Goal: Task Accomplishment & Management: Use online tool/utility

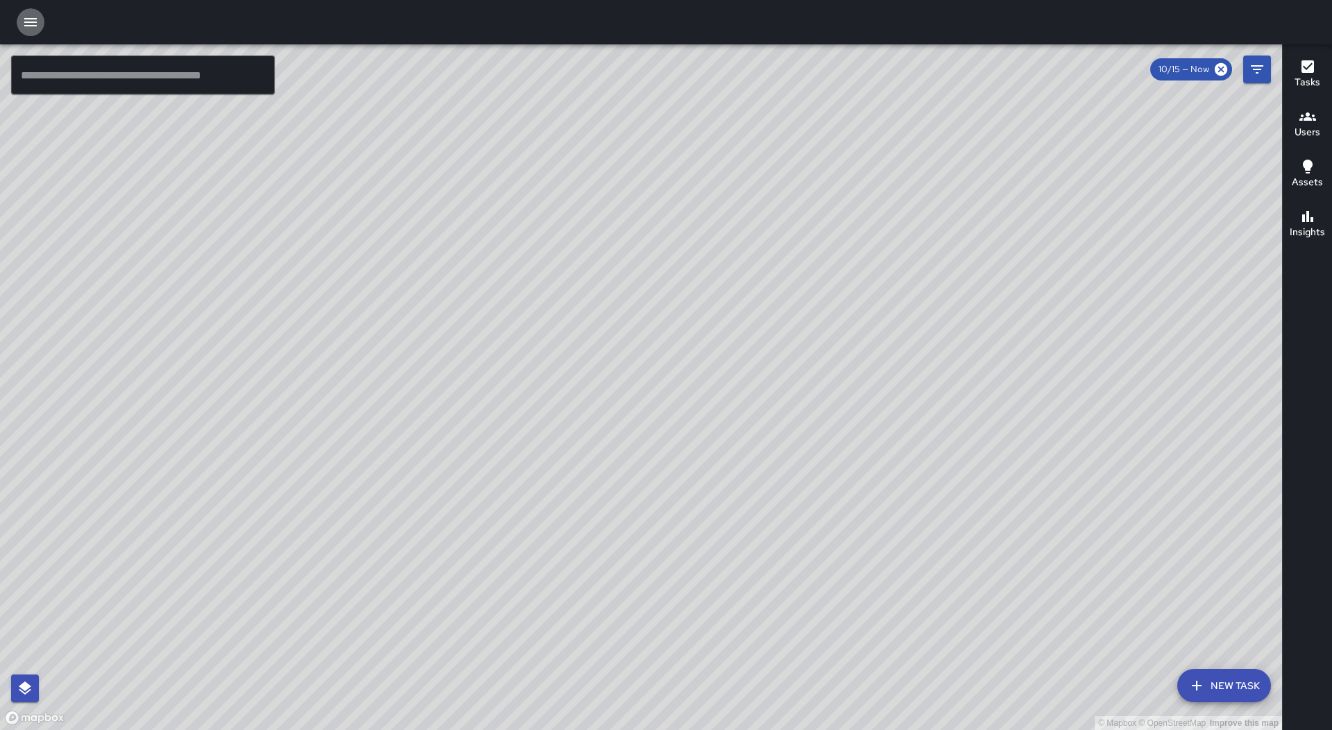
click at [31, 15] on icon "button" at bounding box center [30, 22] width 17 height 17
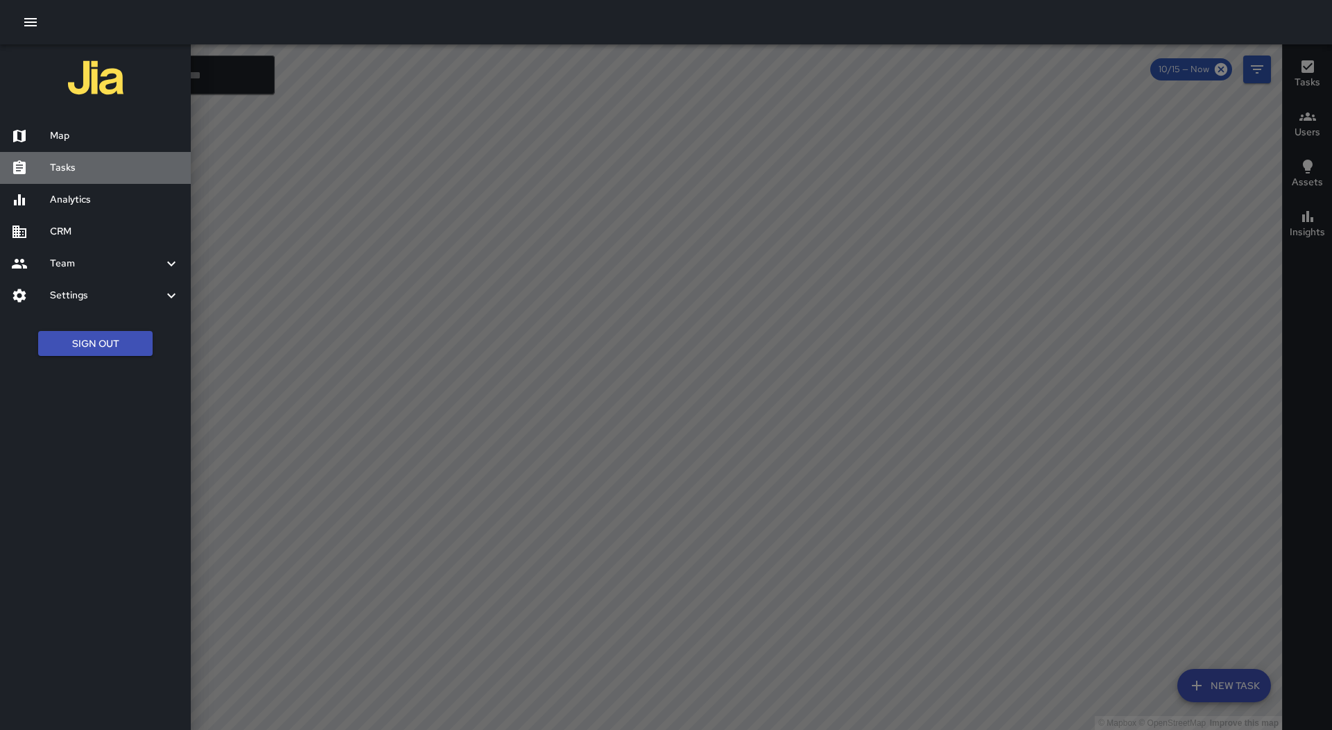
click at [69, 167] on h6 "Tasks" at bounding box center [115, 167] width 130 height 15
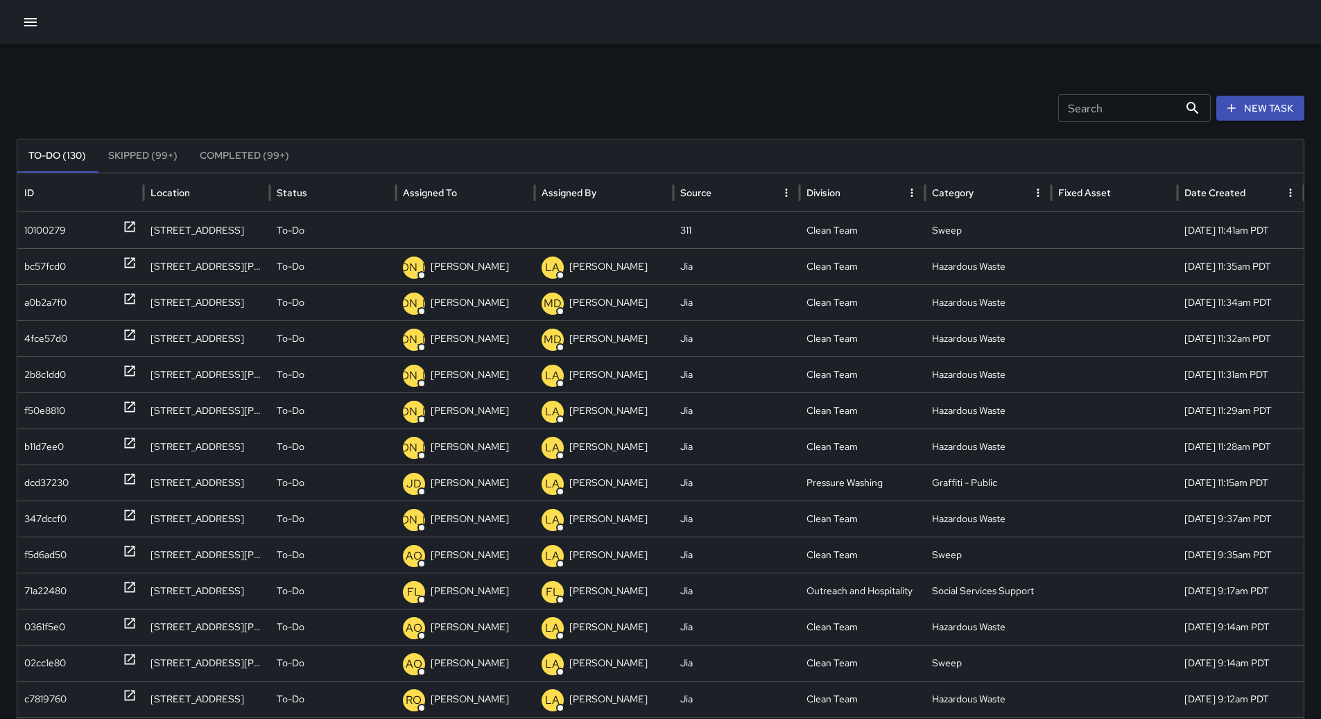
drag, startPoint x: 466, startPoint y: 197, endPoint x: 458, endPoint y: 196, distance: 8.4
click at [466, 196] on icon "Sort" at bounding box center [468, 193] width 12 height 12
click at [96, 236] on div "10100279" at bounding box center [80, 230] width 112 height 35
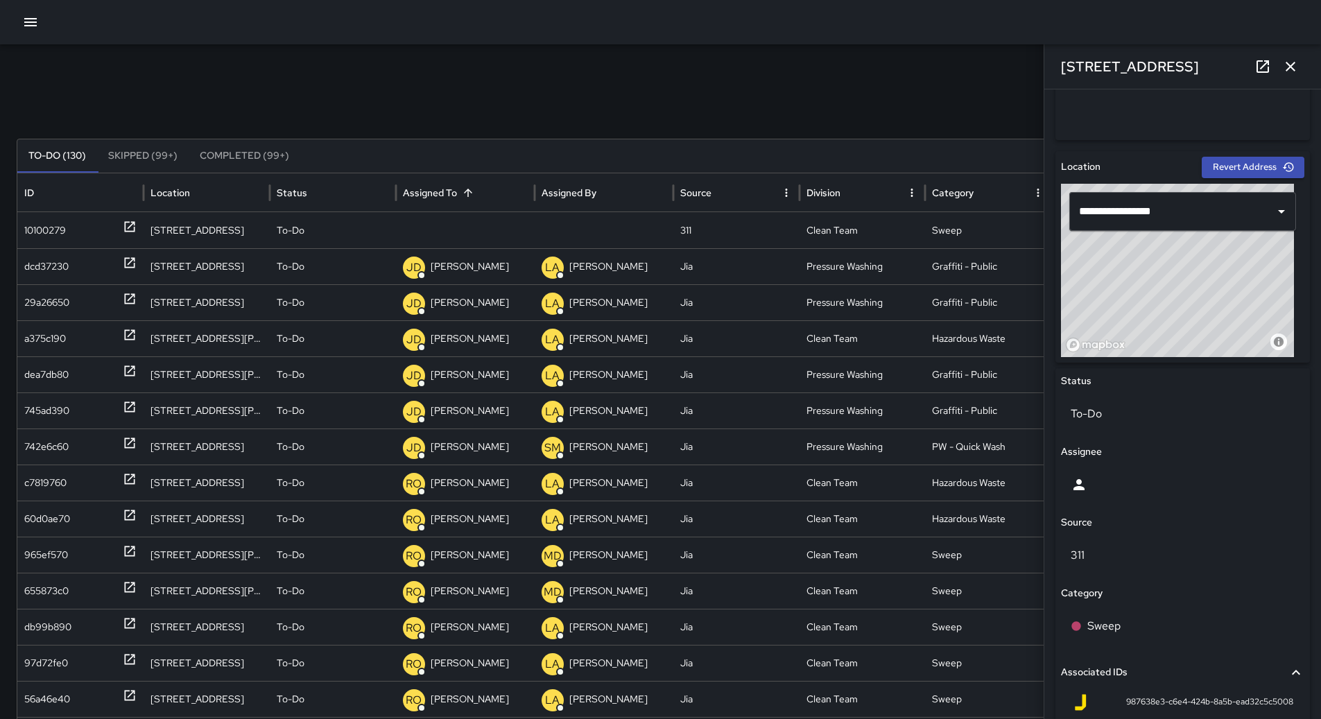
scroll to position [578, 0]
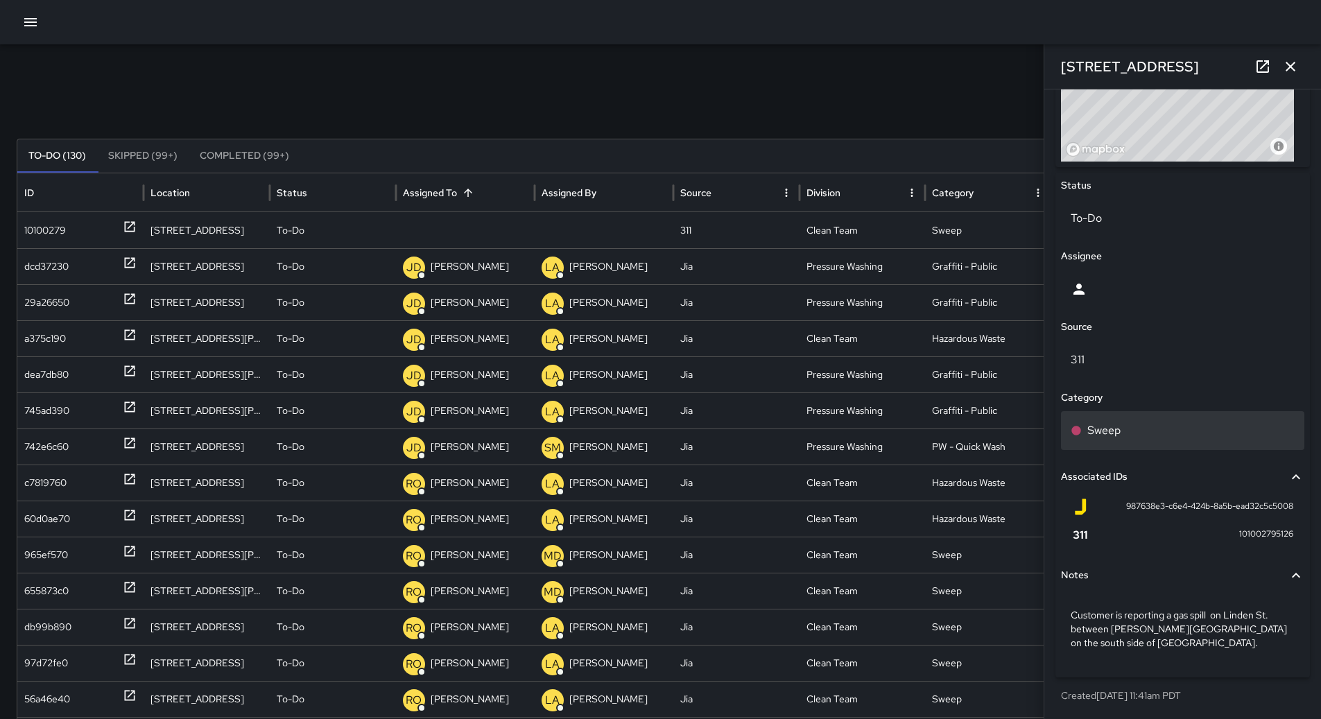
click at [1150, 438] on div "Sweep" at bounding box center [1183, 430] width 224 height 17
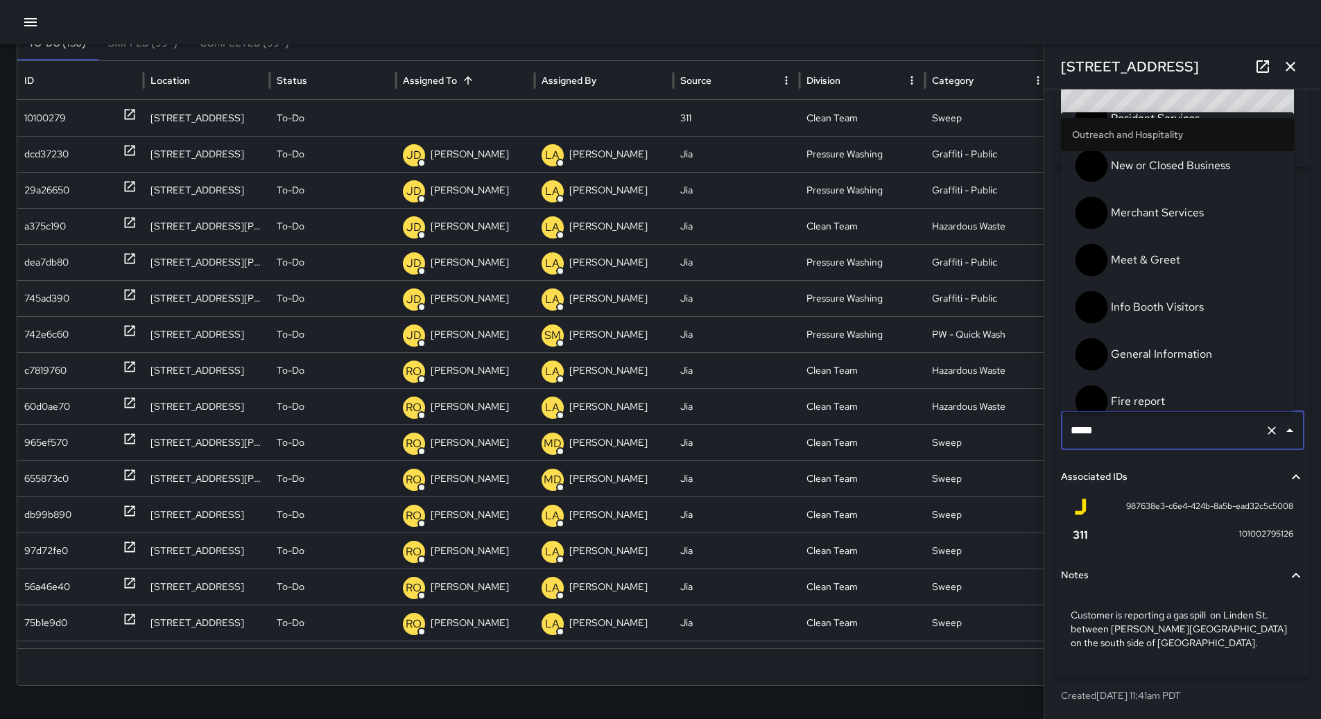
scroll to position [884, 0]
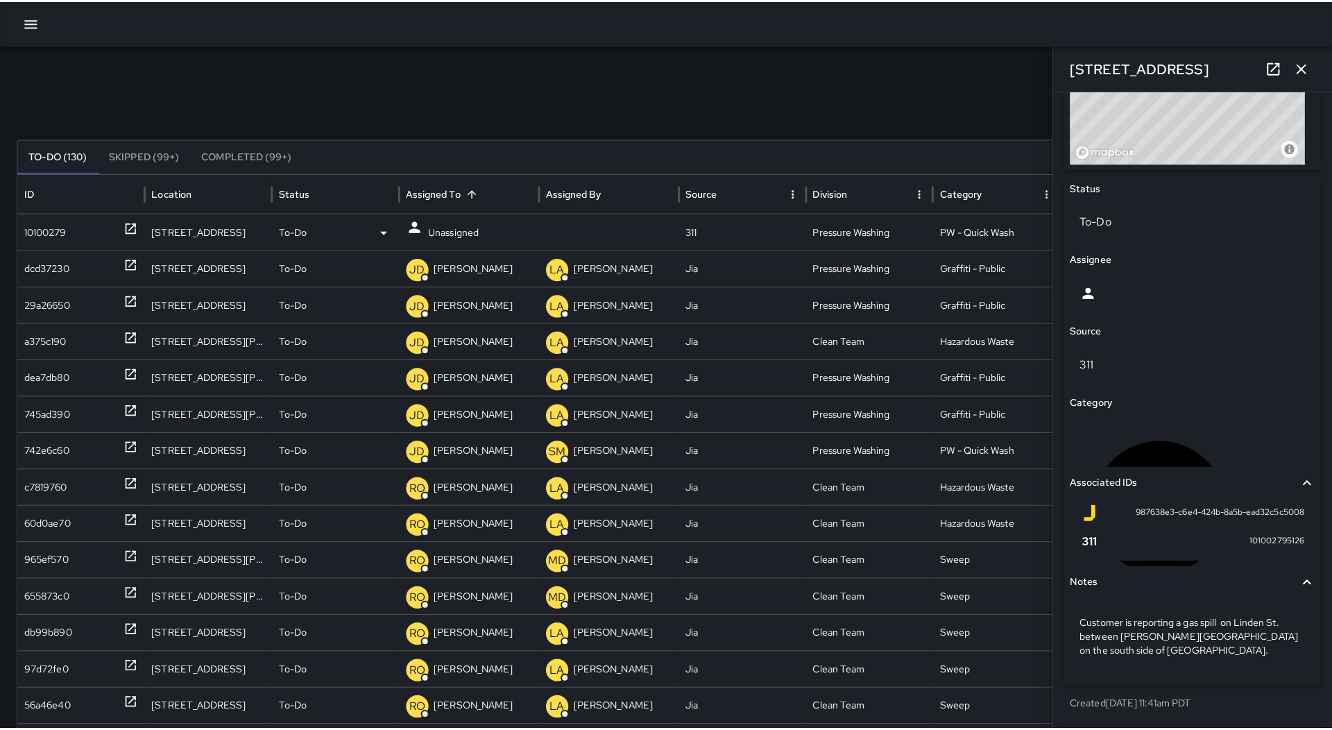
scroll to position [0, 0]
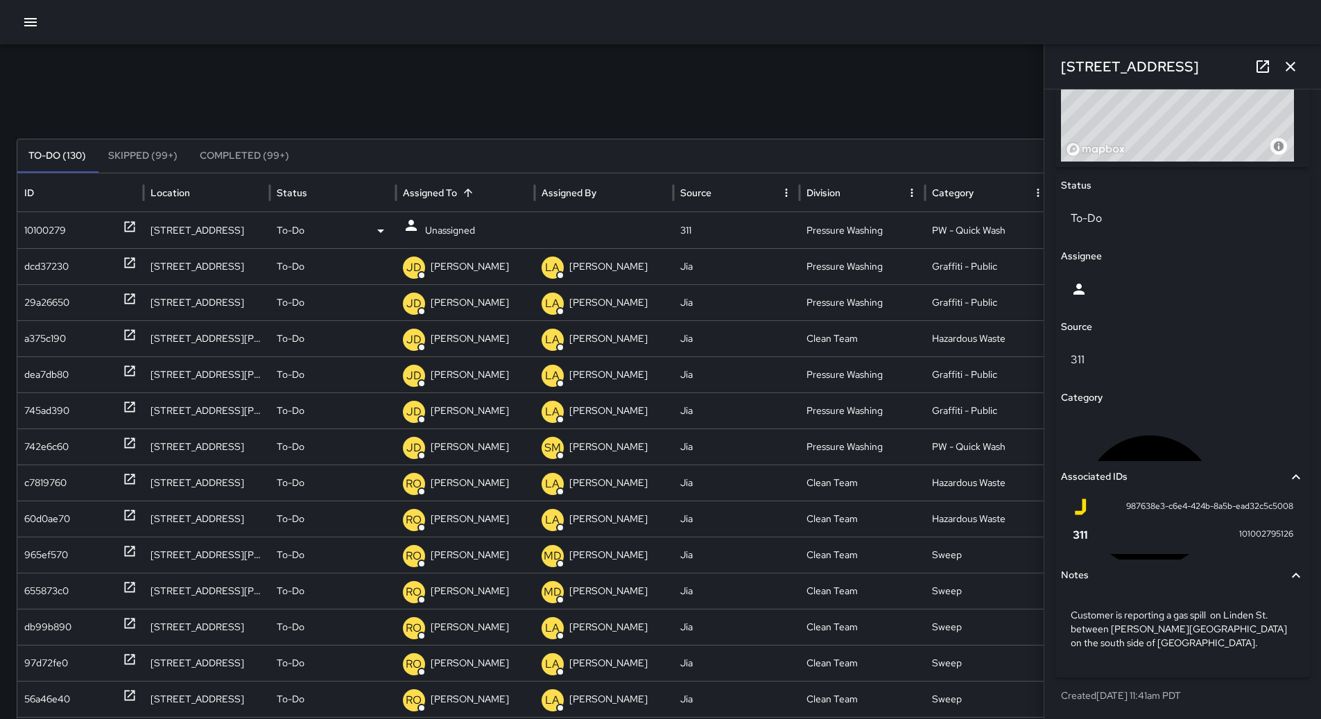
click at [456, 227] on p "Unassigned" at bounding box center [450, 230] width 50 height 35
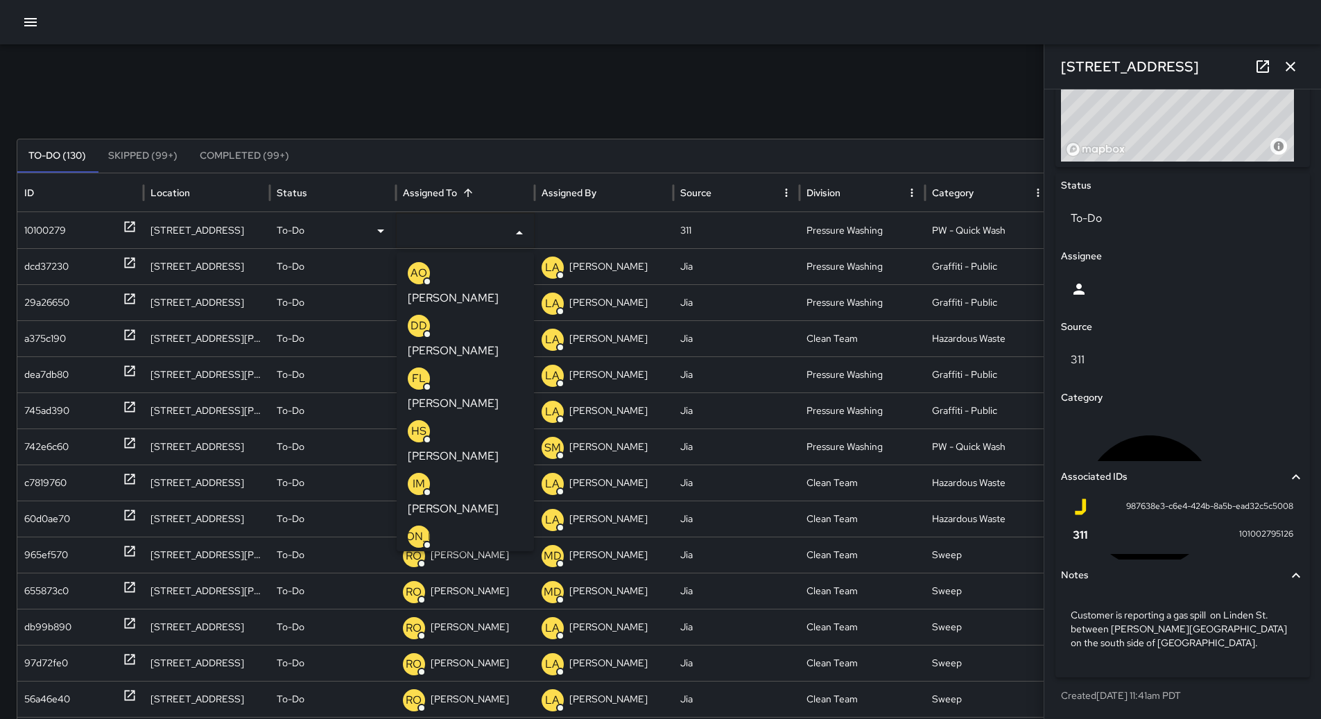
click at [488, 627] on li "[PERSON_NAME]" at bounding box center [465, 653] width 137 height 53
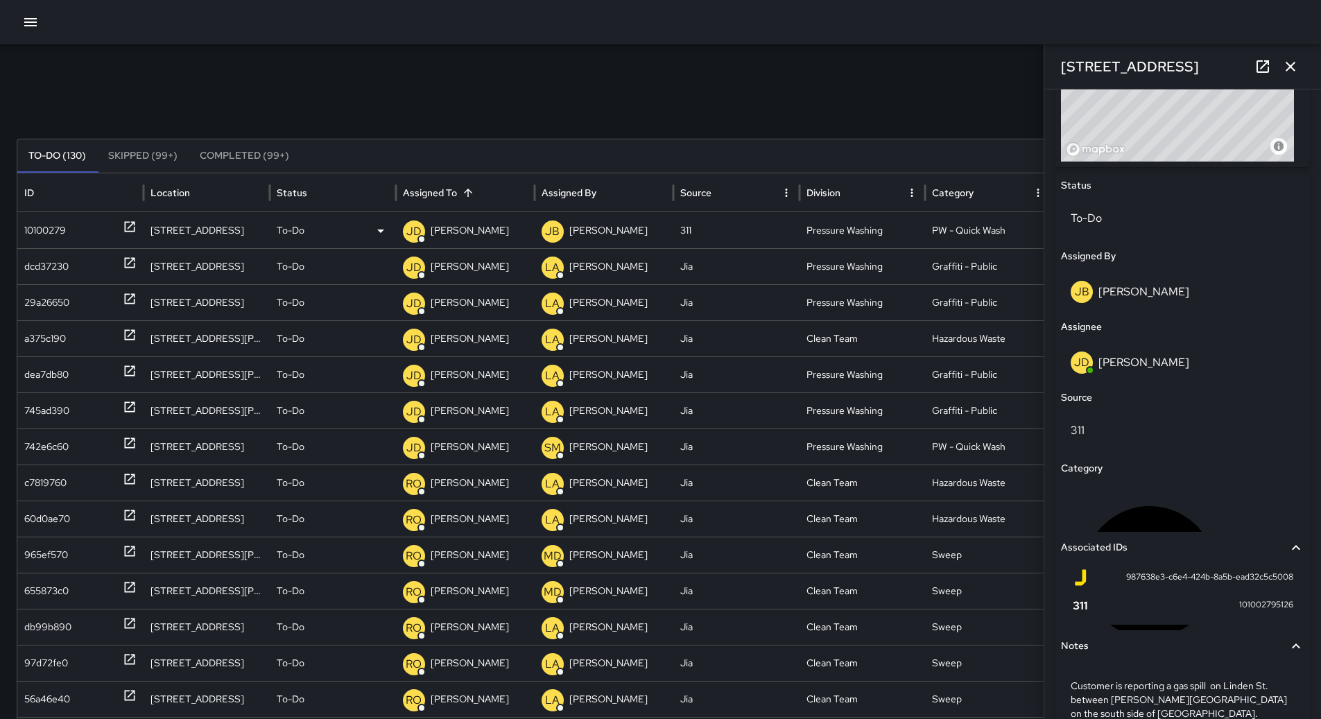
click at [24, 25] on icon "button" at bounding box center [30, 22] width 17 height 17
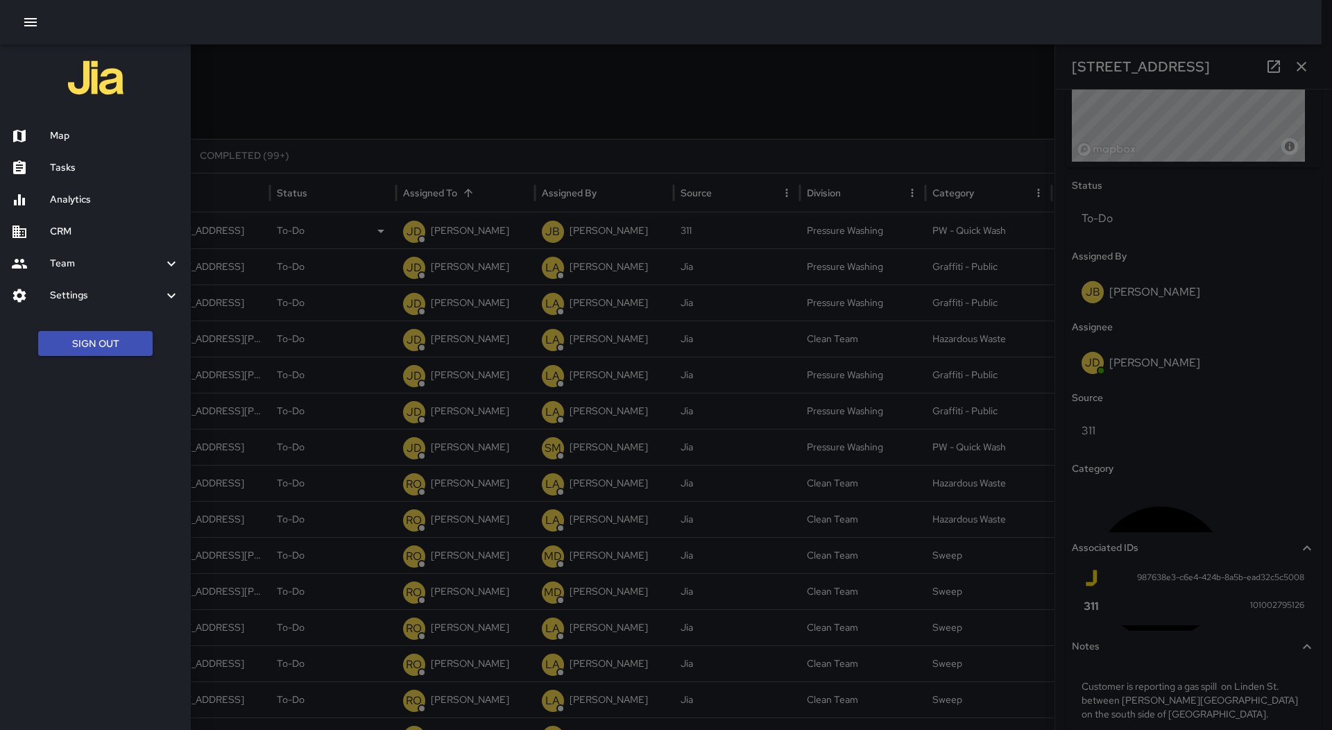
click at [95, 127] on div "Map" at bounding box center [95, 136] width 191 height 32
